Goal: Task Accomplishment & Management: Manage account settings

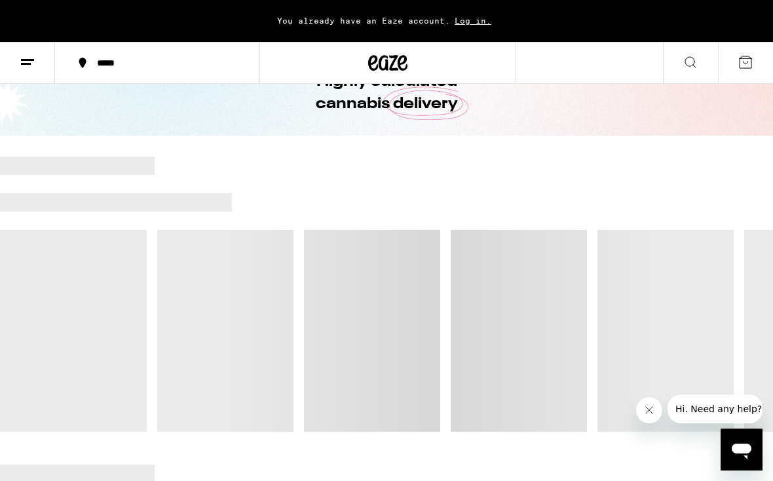
click at [30, 67] on icon at bounding box center [28, 62] width 16 height 16
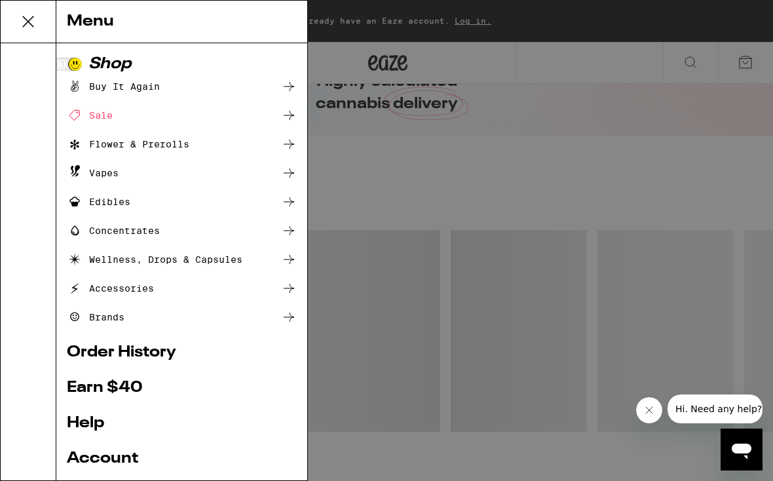
click at [71, 352] on link "Order History" at bounding box center [182, 353] width 230 height 16
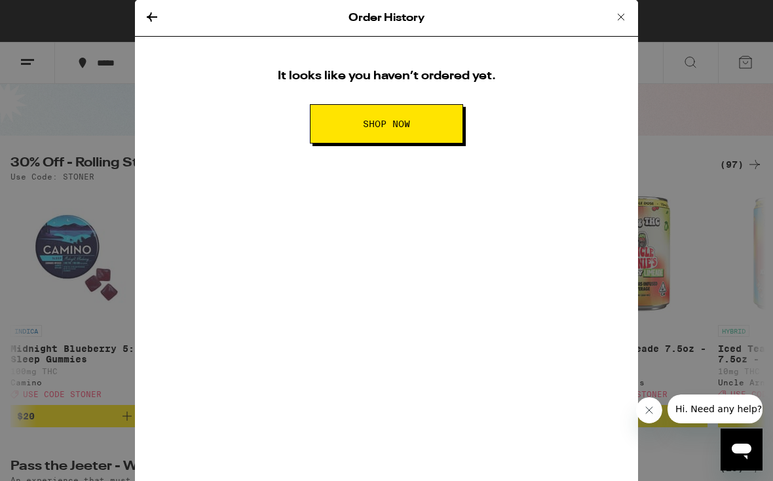
click at [620, 12] on icon at bounding box center [621, 17] width 16 height 16
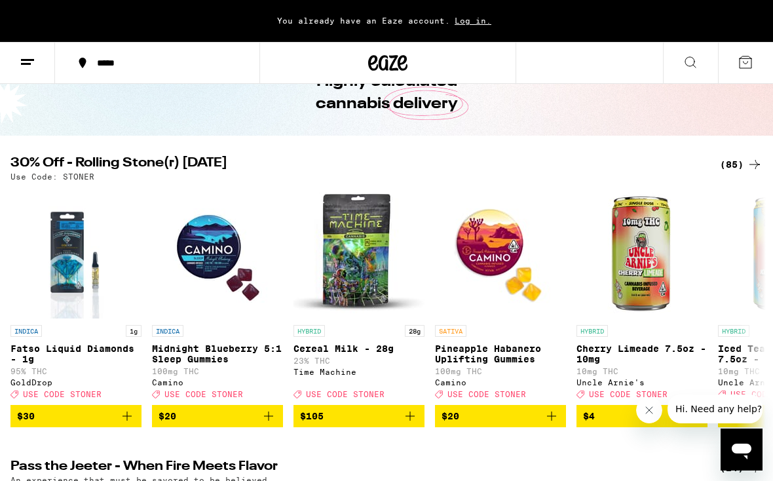
click at [22, 62] on icon at bounding box center [28, 62] width 16 height 16
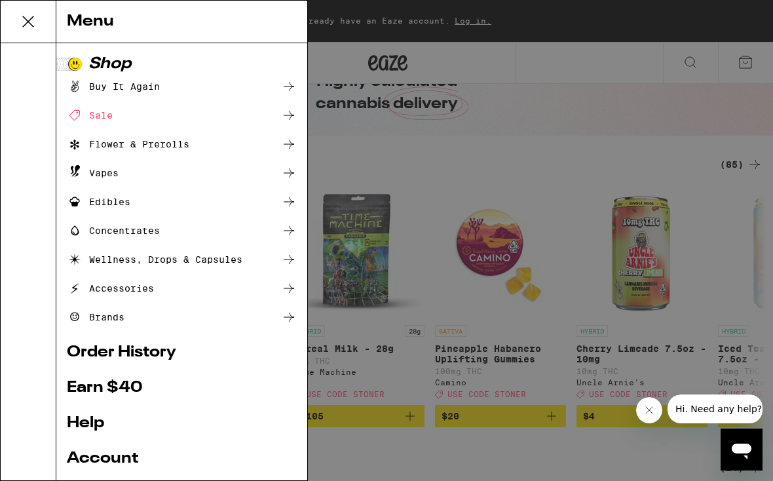
click at [89, 459] on link "Account" at bounding box center [182, 459] width 230 height 16
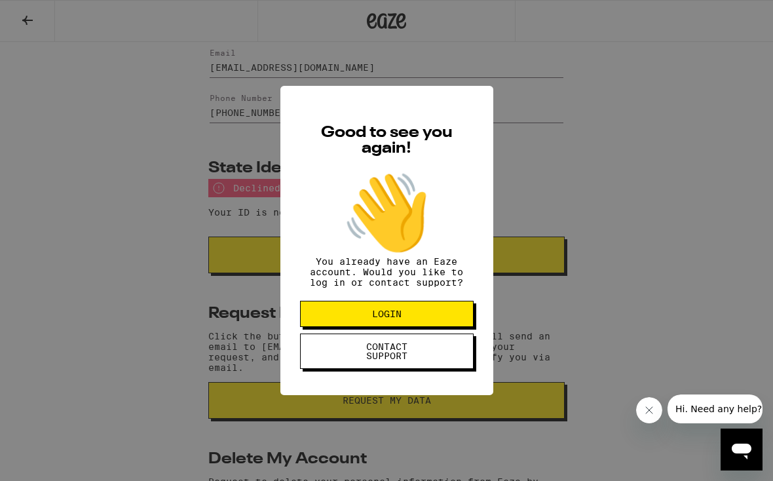
click at [444, 316] on button "LOGIN" at bounding box center [387, 314] width 174 height 26
click at [656, 223] on div "Good to see you again! 👋 You already have an Eaze account. Would you like to lo…" at bounding box center [386, 240] width 773 height 481
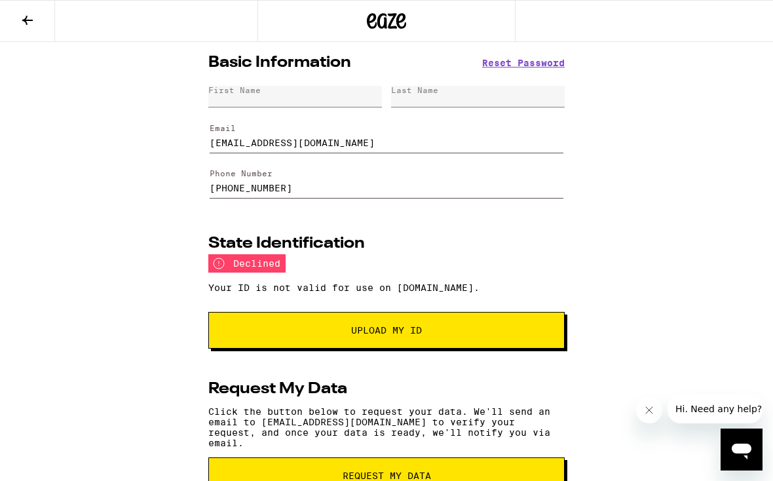
click at [501, 193] on input "[PHONE_NUMBER]" at bounding box center [387, 180] width 354 height 37
click at [533, 336] on button "Upload My ID" at bounding box center [386, 330] width 356 height 37
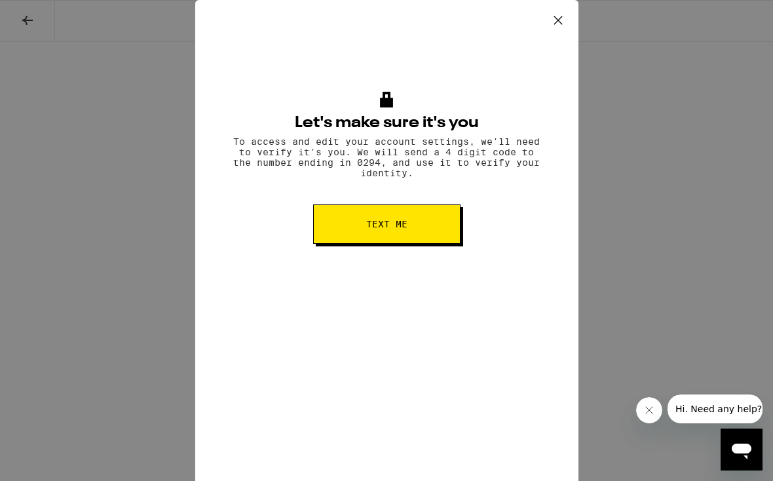
click at [442, 236] on button "Text me" at bounding box center [386, 223] width 147 height 39
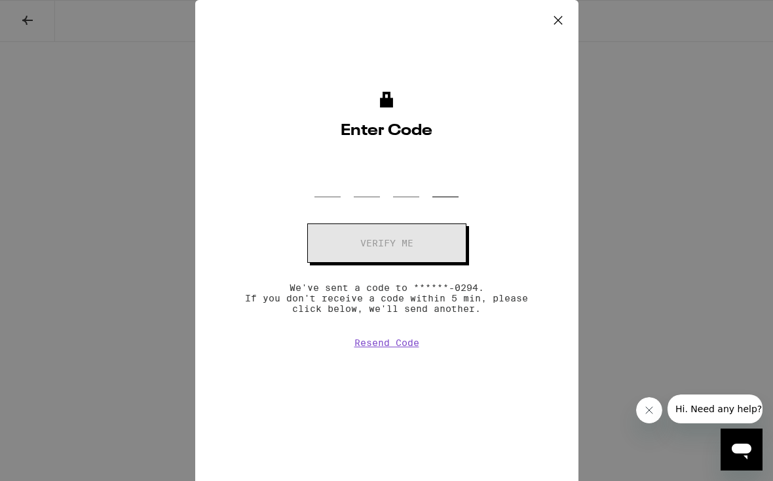
click at [436, 197] on input "OTP Code" at bounding box center [445, 178] width 26 height 39
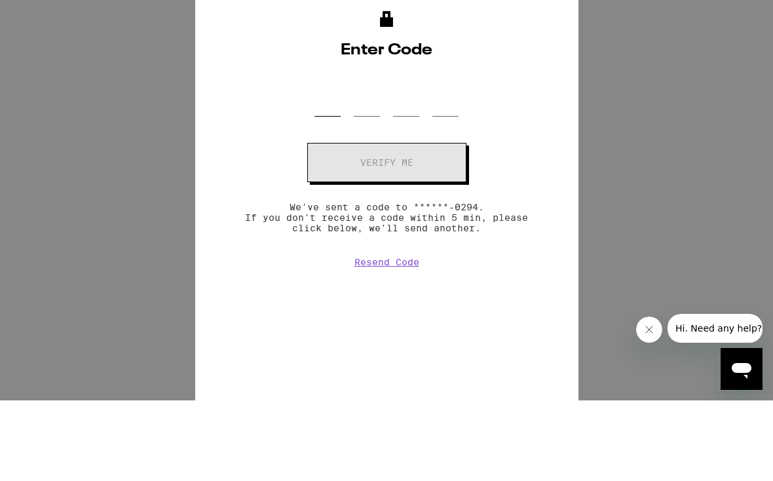
click at [323, 159] on input "OTP Code" at bounding box center [327, 178] width 26 height 39
type input "0"
type input "7"
type input "2"
type input "1"
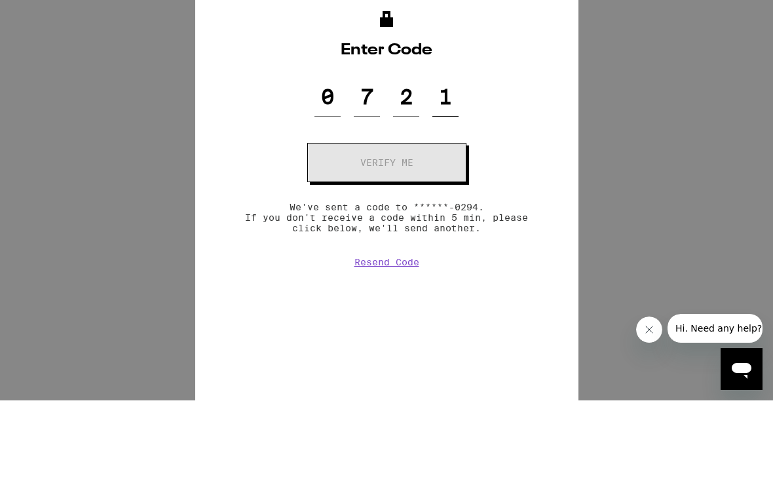
click at [387, 252] on button "Verify me" at bounding box center [386, 242] width 159 height 39
click at [387, 256] on button "Verify me" at bounding box center [386, 242] width 159 height 39
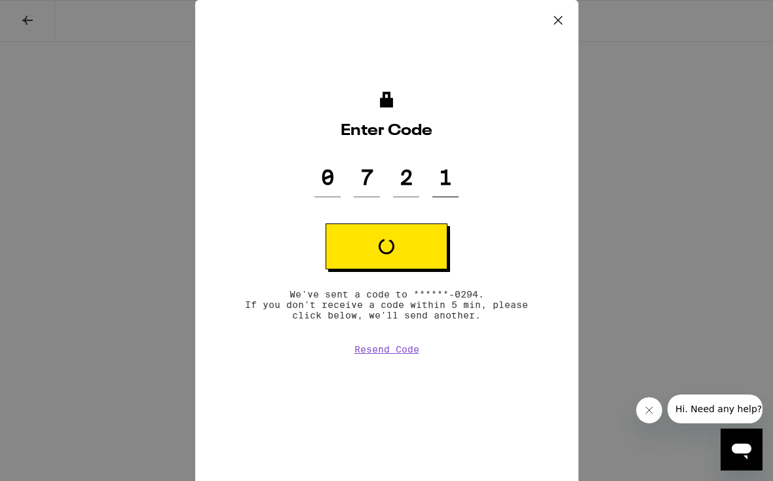
click at [420, 261] on button "Loading" at bounding box center [387, 246] width 122 height 46
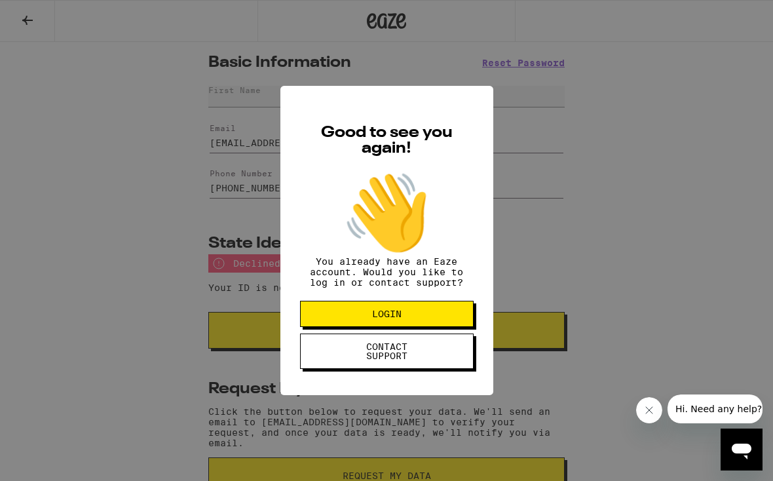
click at [558, 119] on div "Good to see you again! 👋 You already have an Eaze account. Would you like to lo…" at bounding box center [386, 240] width 773 height 481
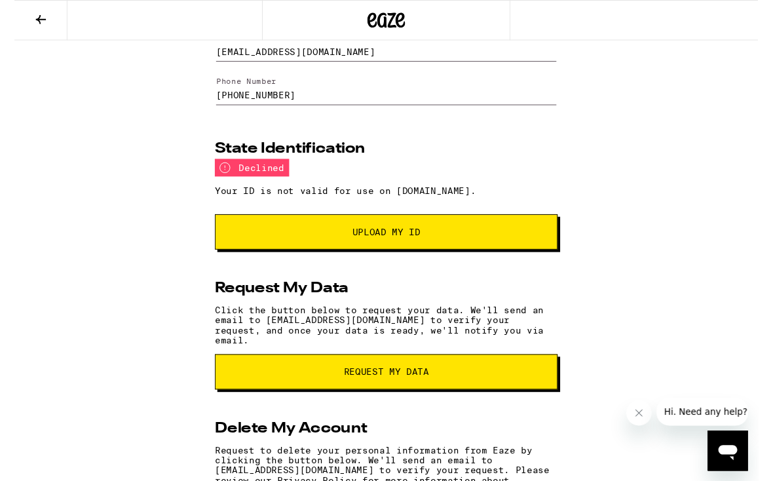
scroll to position [107, 0]
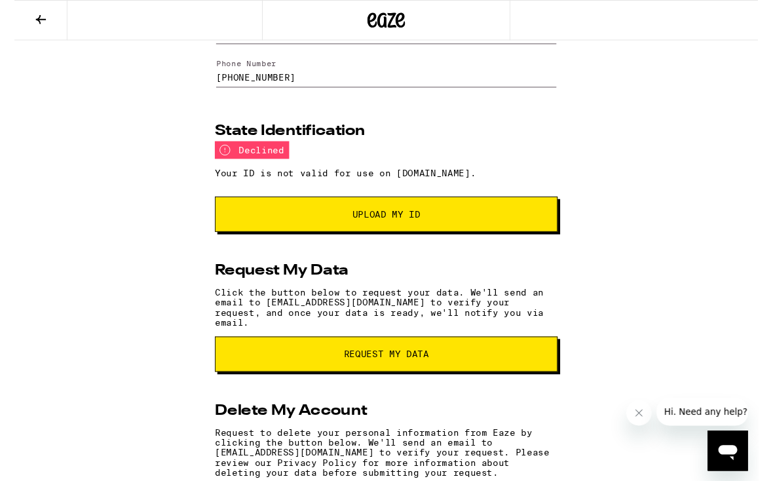
click at [521, 231] on button "Upload My ID" at bounding box center [386, 222] width 356 height 37
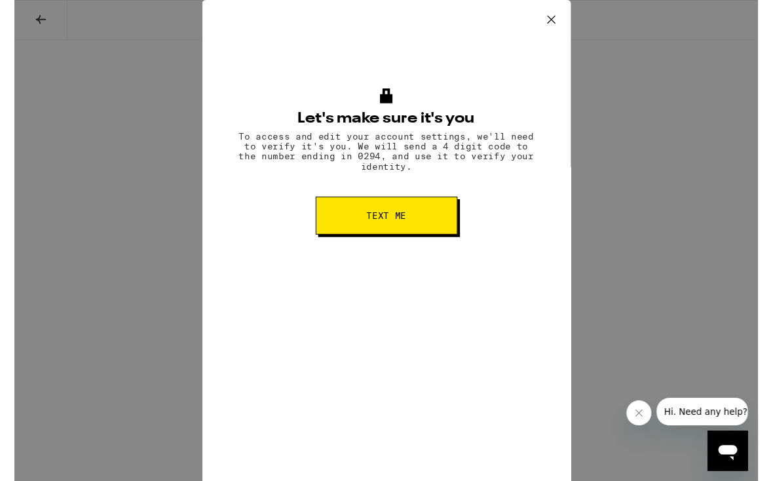
scroll to position [0, 0]
click at [442, 234] on button "Text me" at bounding box center [386, 223] width 147 height 39
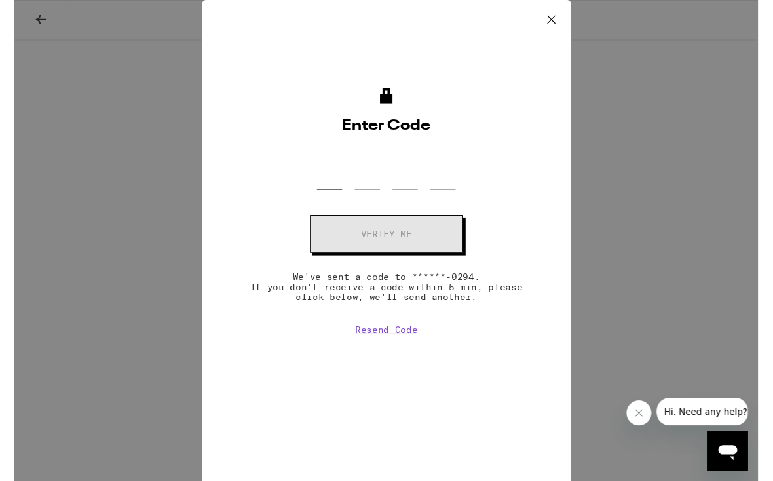
click at [330, 197] on input "OTP Code" at bounding box center [327, 178] width 26 height 39
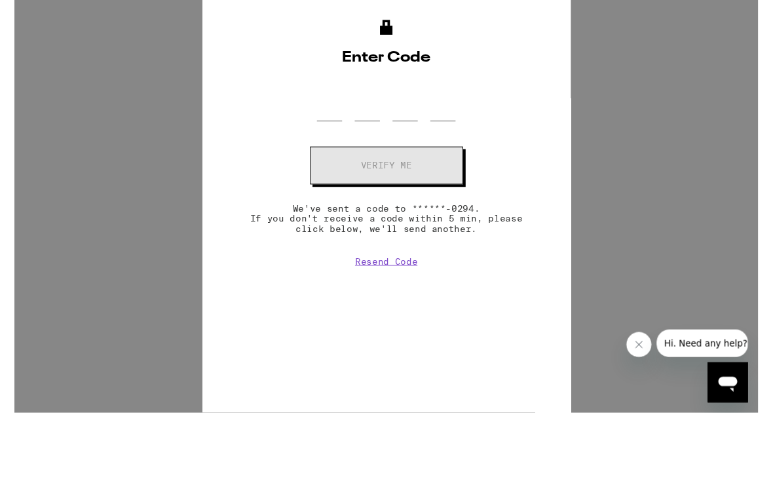
type input "8"
type input "0"
type input "4"
type input "2"
click at [387, 252] on button "Verify me" at bounding box center [386, 242] width 159 height 39
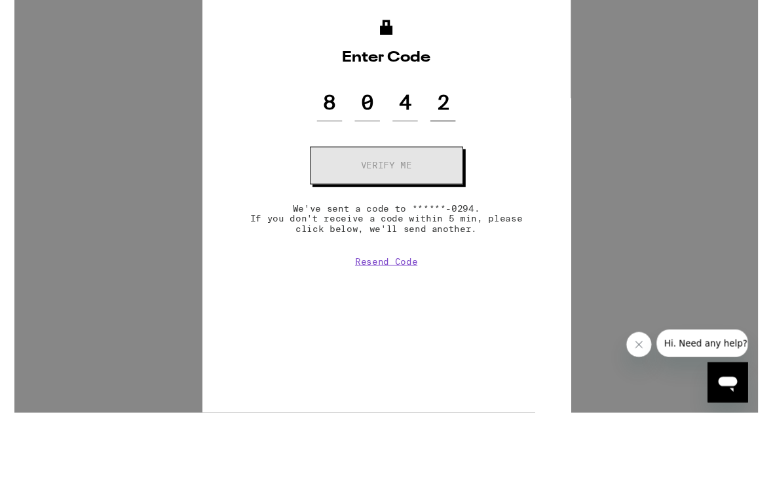
click at [387, 256] on button "Verify me" at bounding box center [386, 242] width 159 height 39
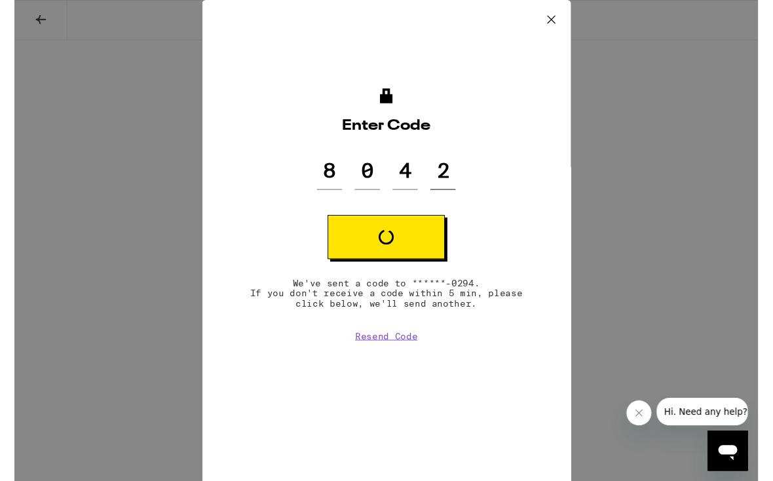
scroll to position [157, 0]
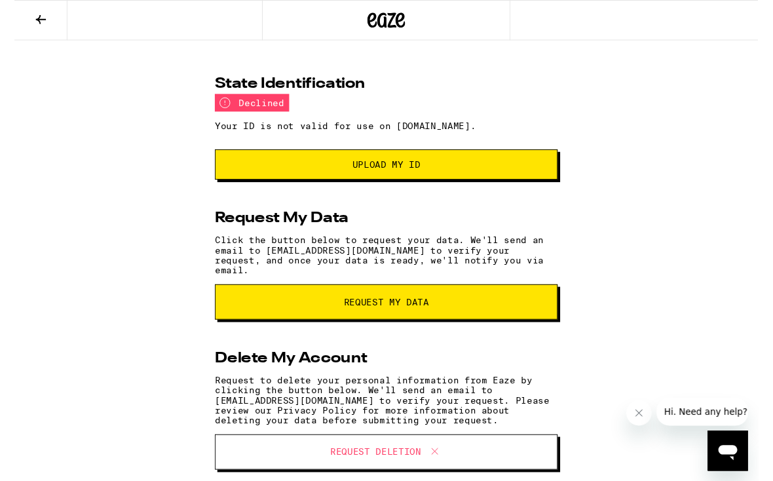
click at [441, 176] on span "Upload my ID" at bounding box center [386, 170] width 334 height 9
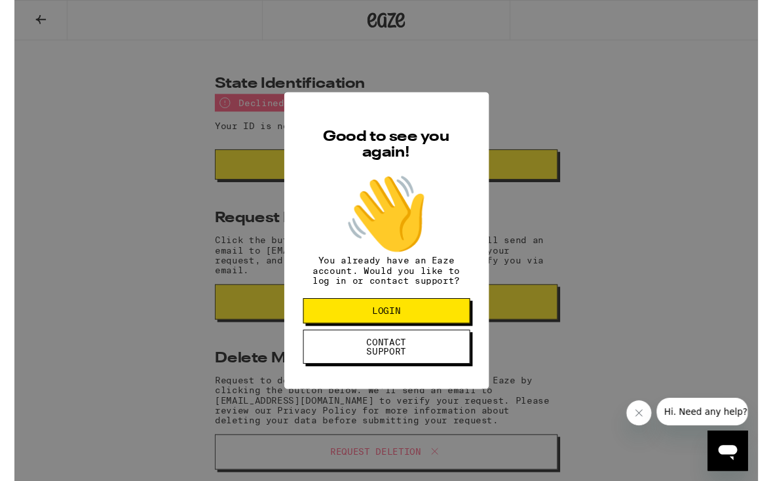
click at [557, 92] on div "Good to see you again! 👋 You already have an Eaze account. Would you like to lo…" at bounding box center [386, 250] width 773 height 500
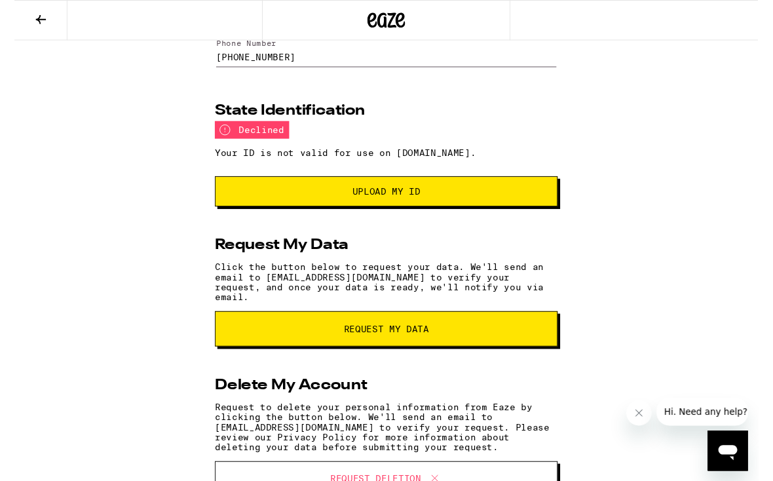
scroll to position [0, 0]
